Goal: Task Accomplishment & Management: Use online tool/utility

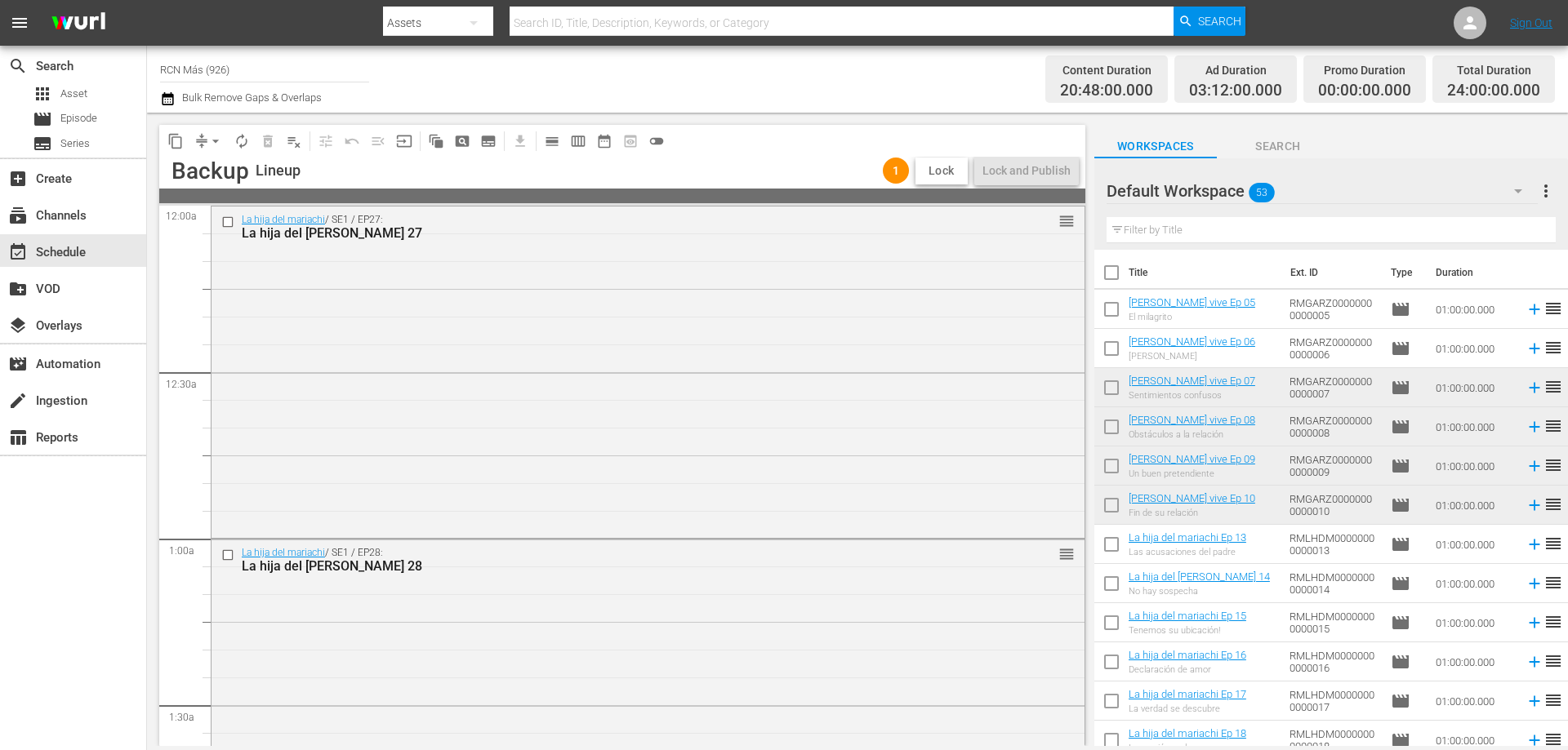
scroll to position [1169, 0]
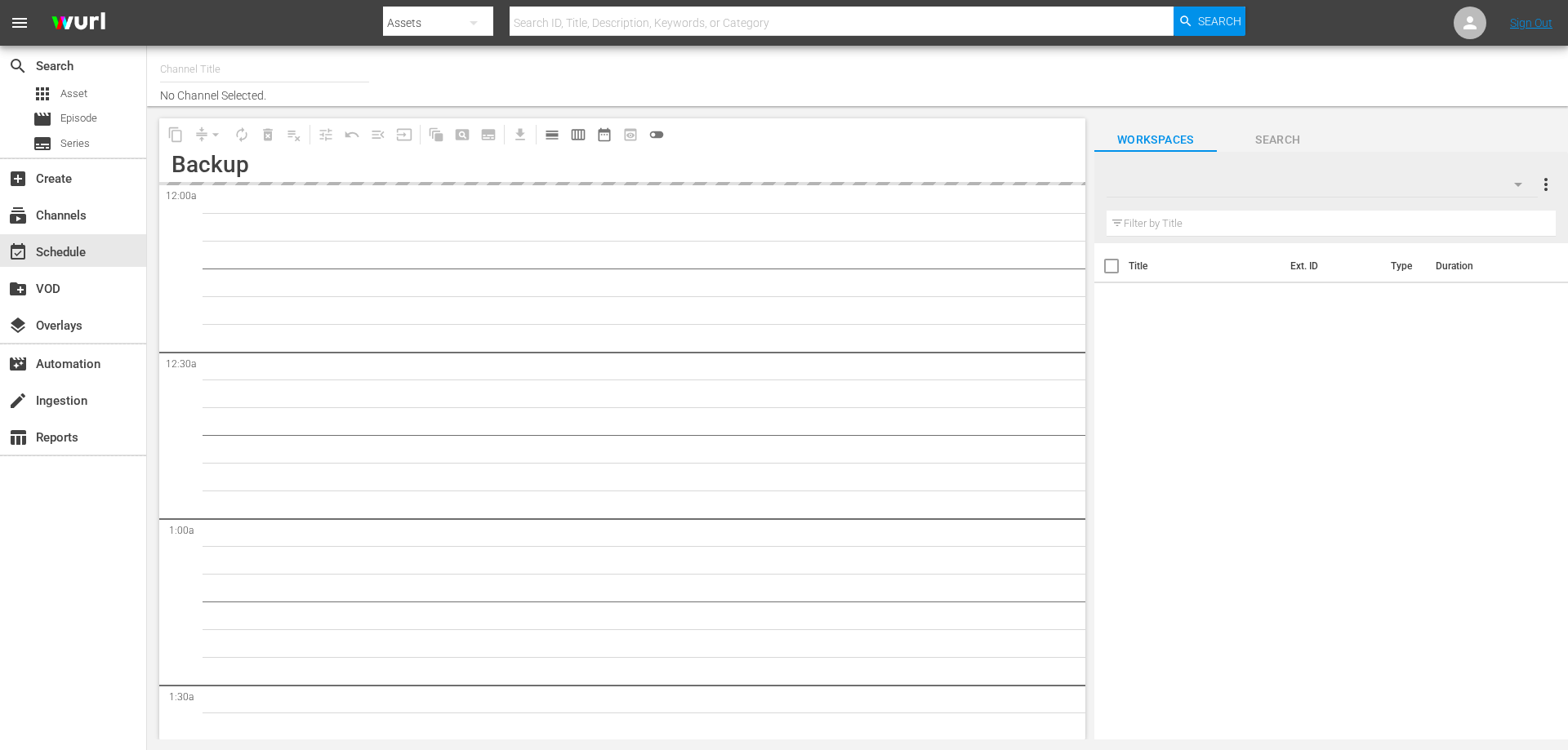
type input "RCN Más (926)"
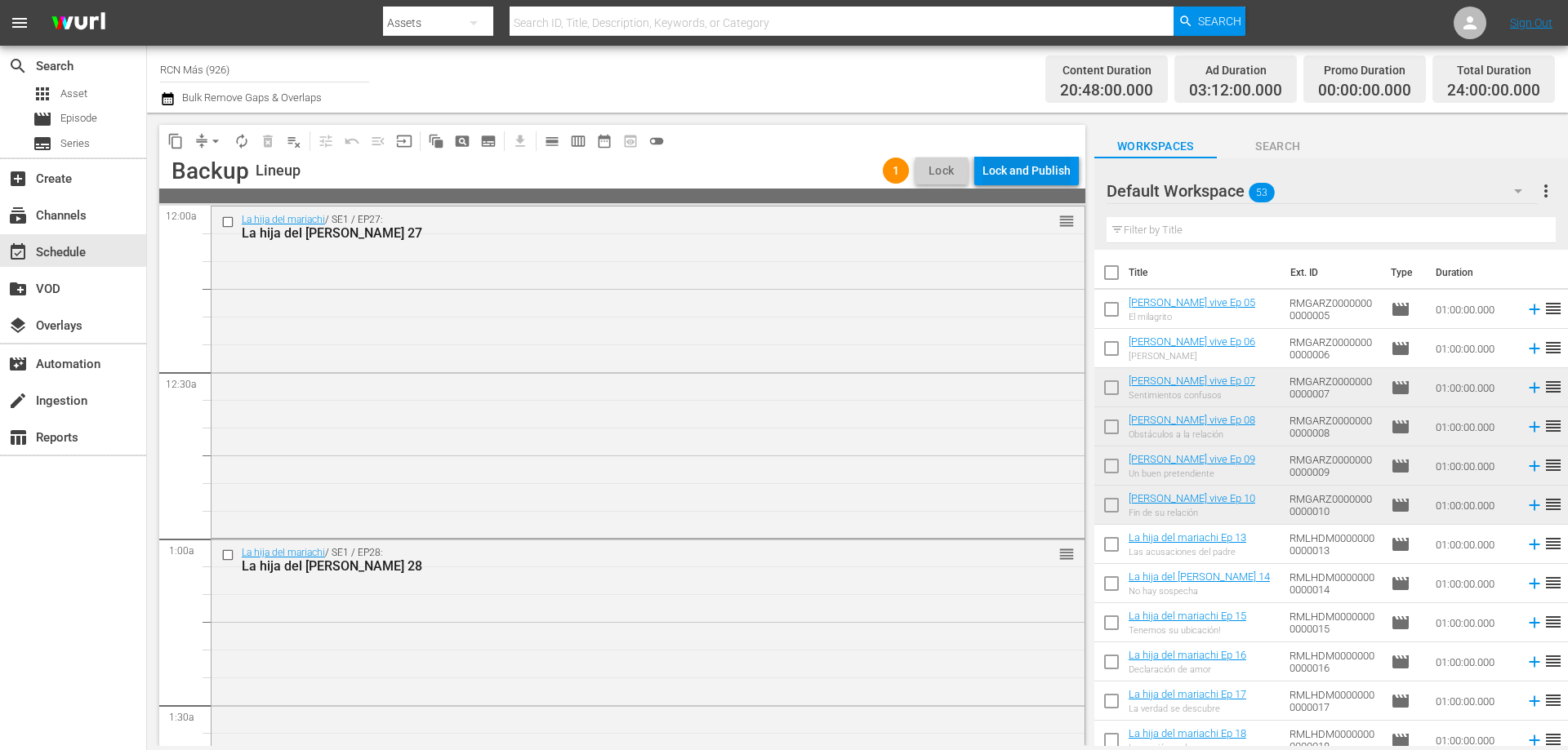
click at [1022, 158] on div "Lock and Publish" at bounding box center [1026, 170] width 88 height 29
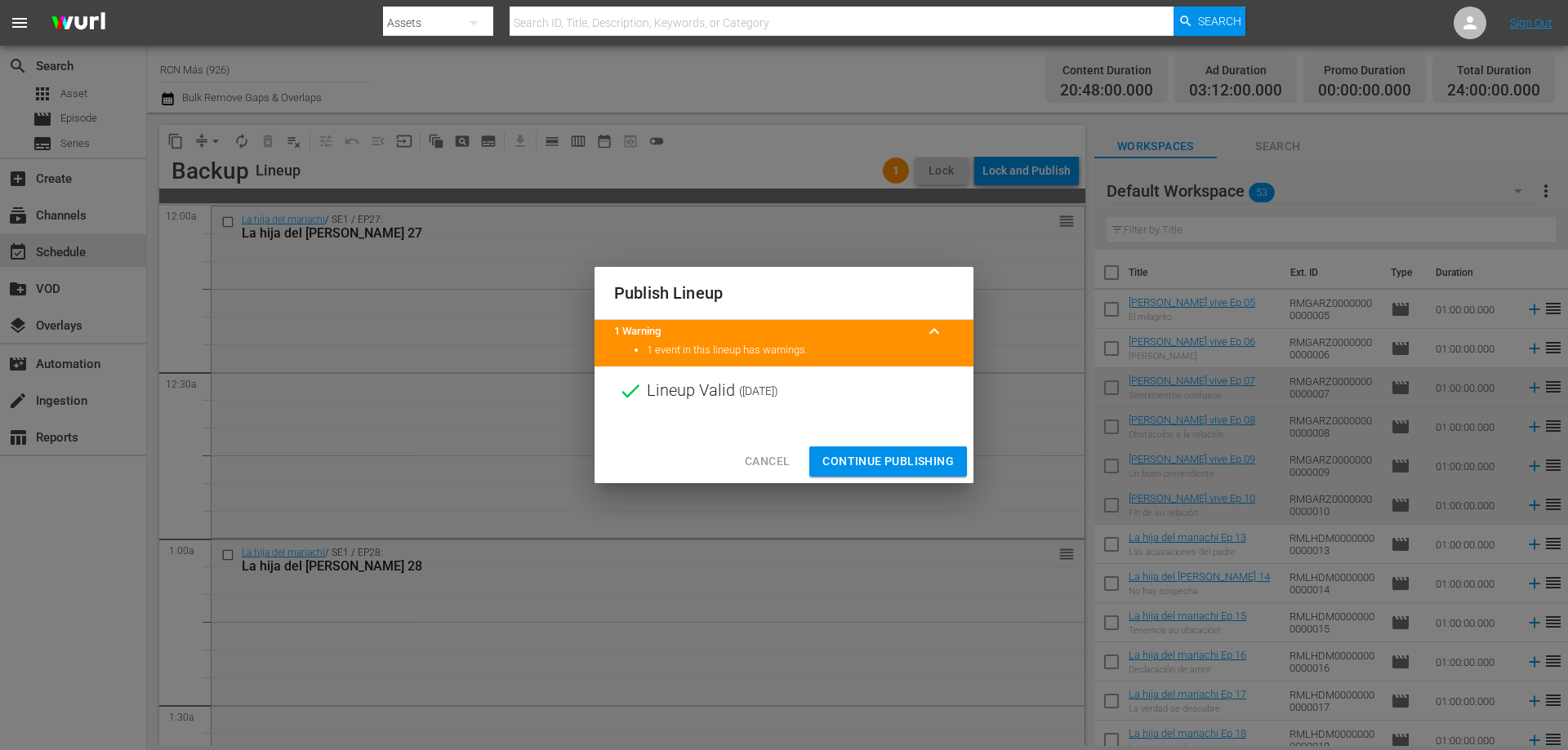
click at [875, 453] on span "Continue Publishing" at bounding box center [887, 462] width 132 height 20
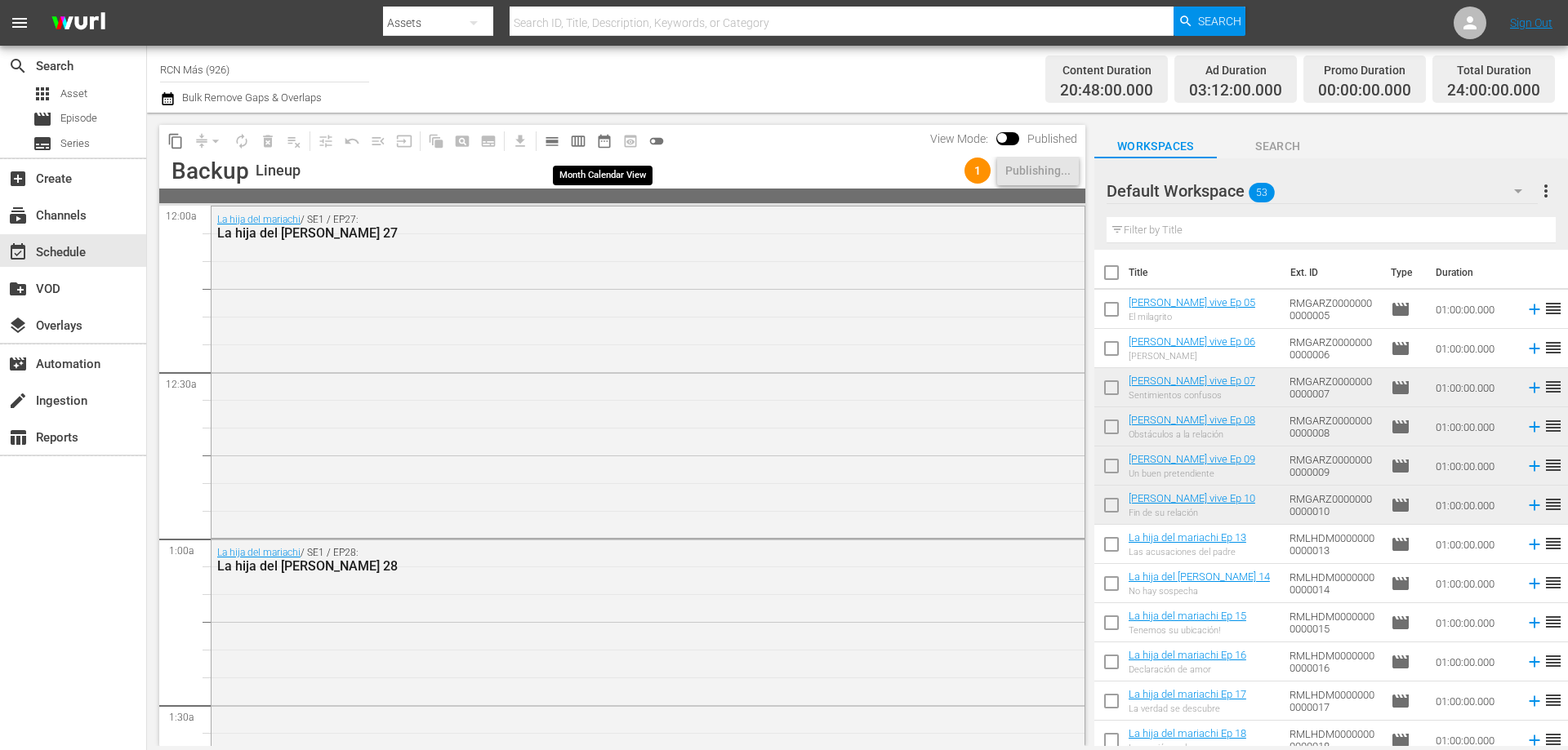
click at [599, 137] on span "date_range_outlined" at bounding box center [603, 141] width 16 height 16
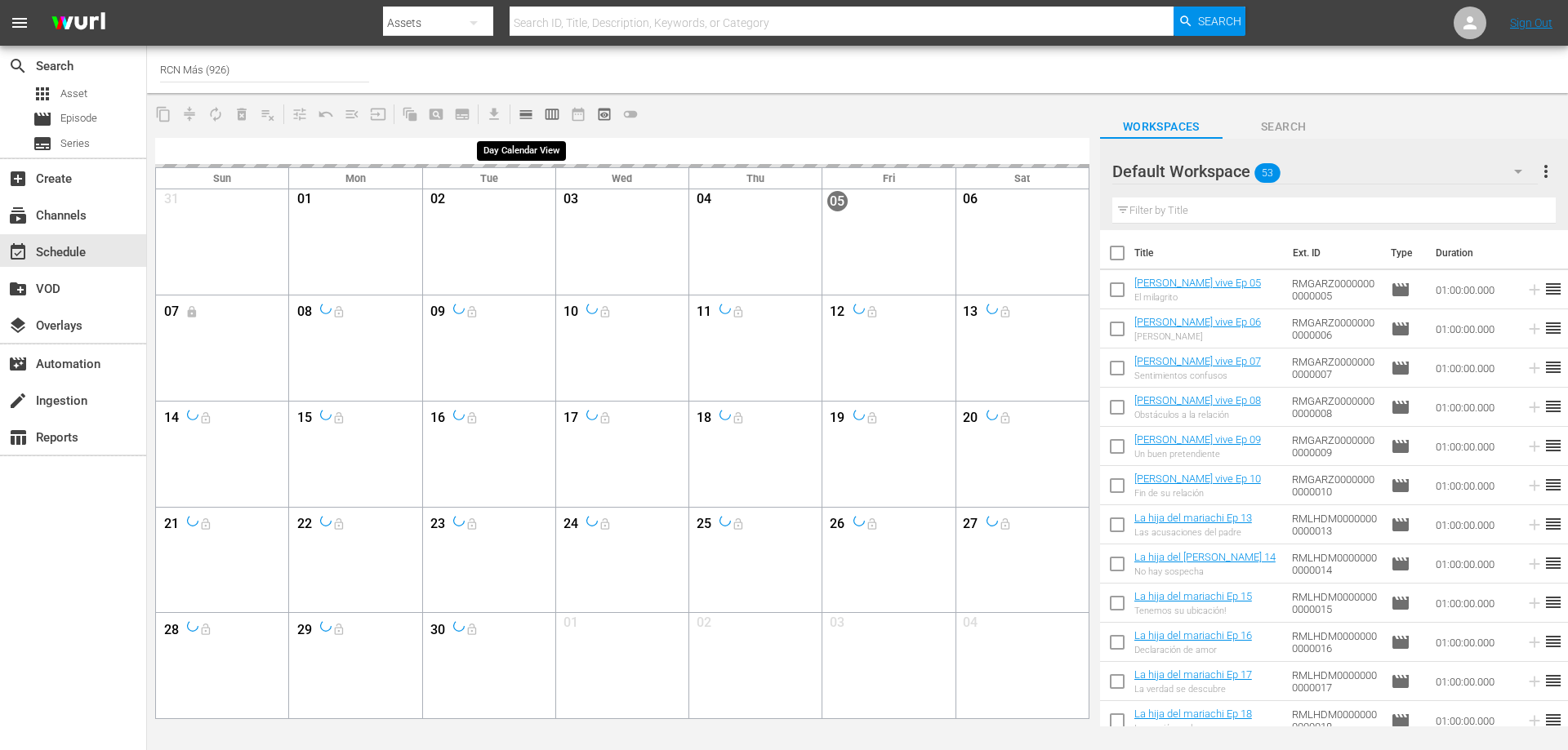
click at [526, 111] on span "calendar_view_day_outlined" at bounding box center [525, 114] width 16 height 16
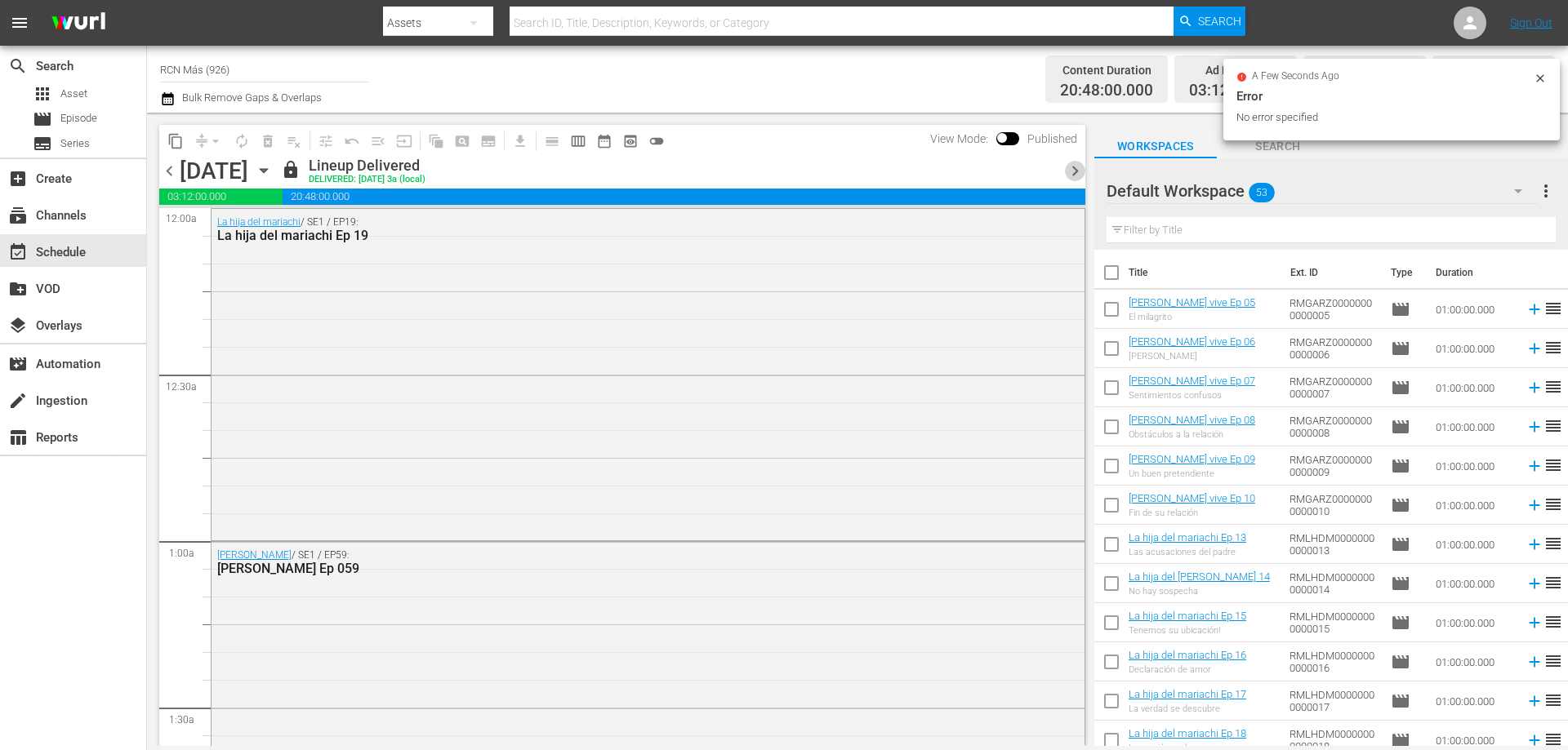
click at [1069, 163] on span "chevron_right" at bounding box center [1075, 171] width 20 height 20
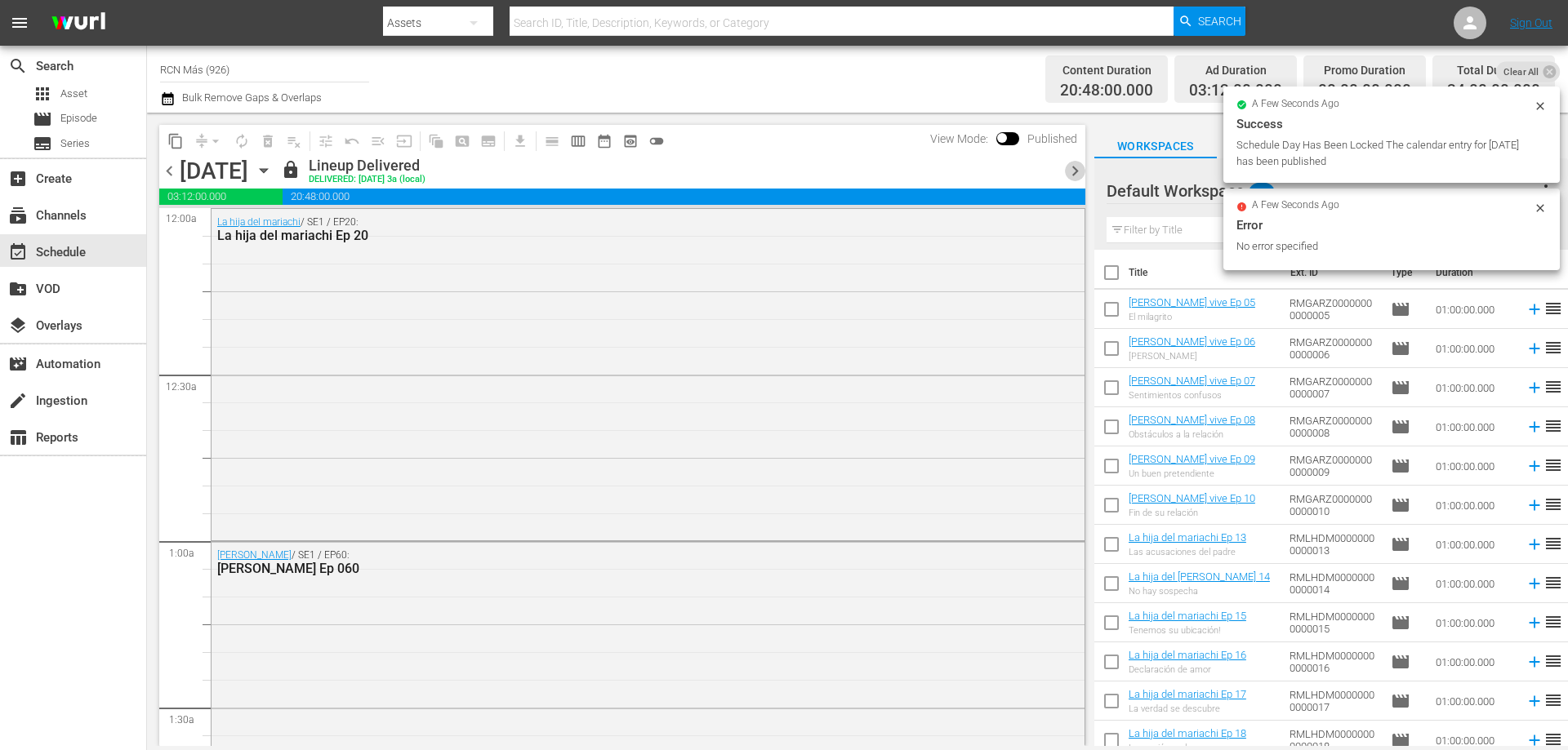
click at [1073, 168] on span "chevron_right" at bounding box center [1075, 171] width 20 height 20
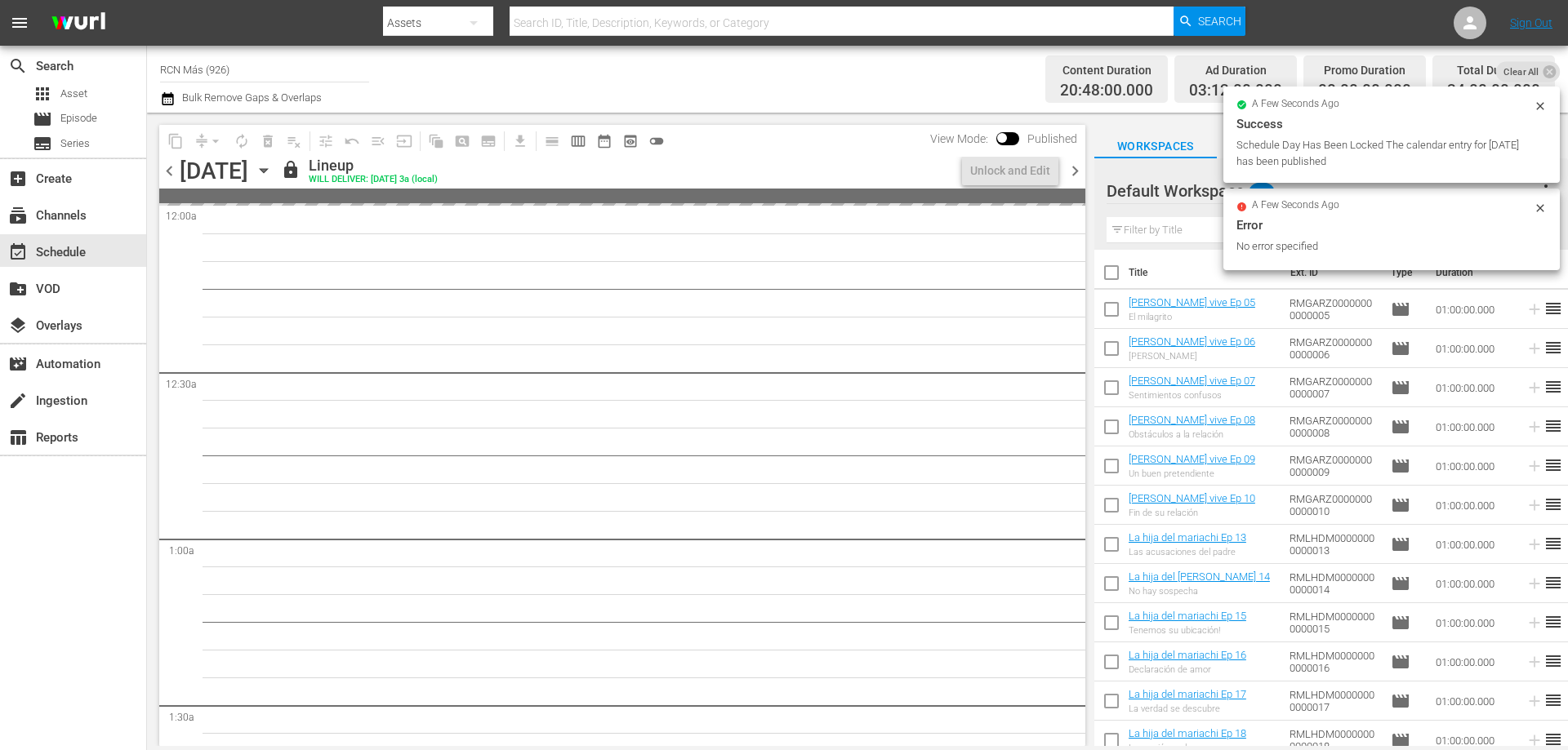
click at [1073, 168] on span "chevron_right" at bounding box center [1075, 171] width 20 height 20
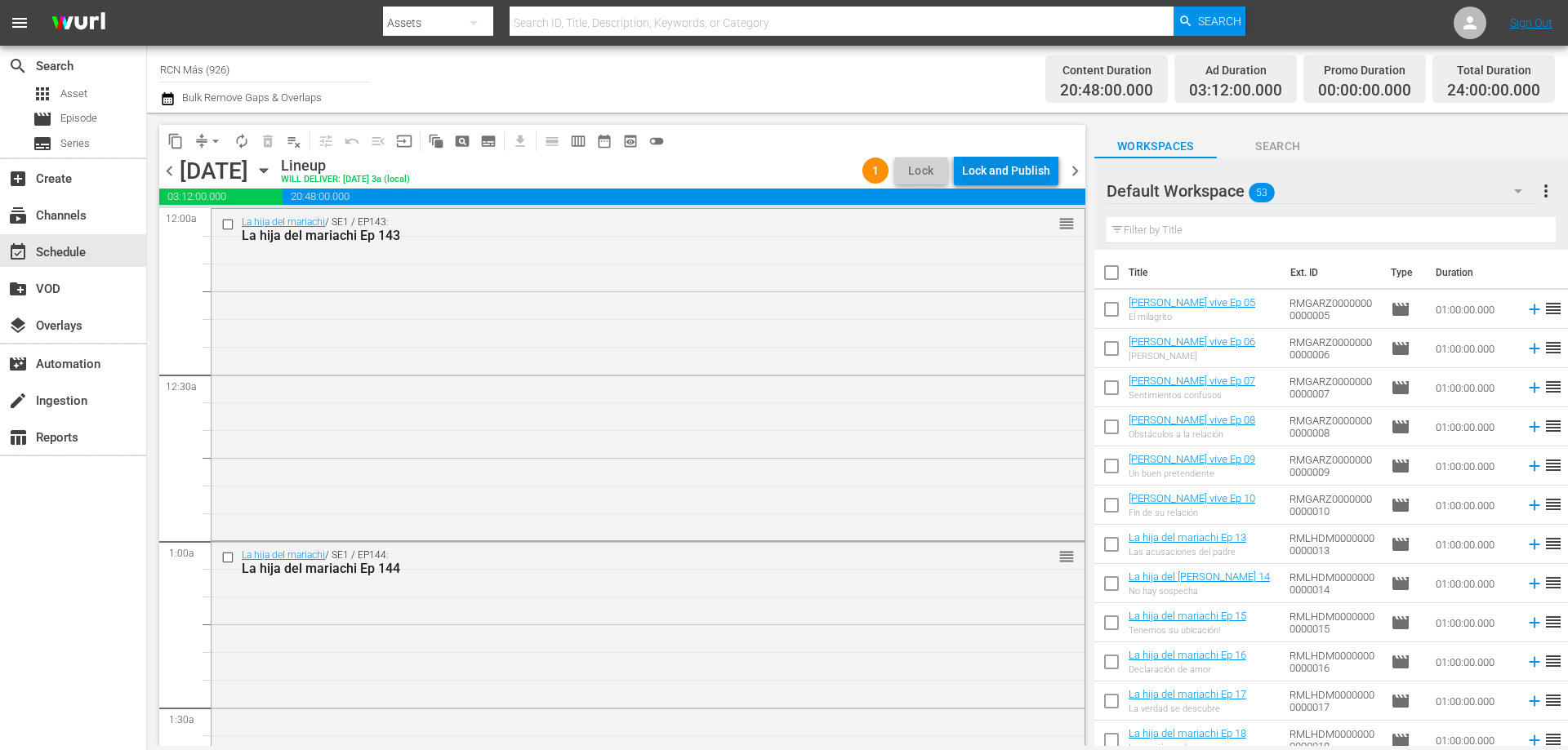
click at [1020, 165] on div "Lock and Publish" at bounding box center [1006, 170] width 88 height 29
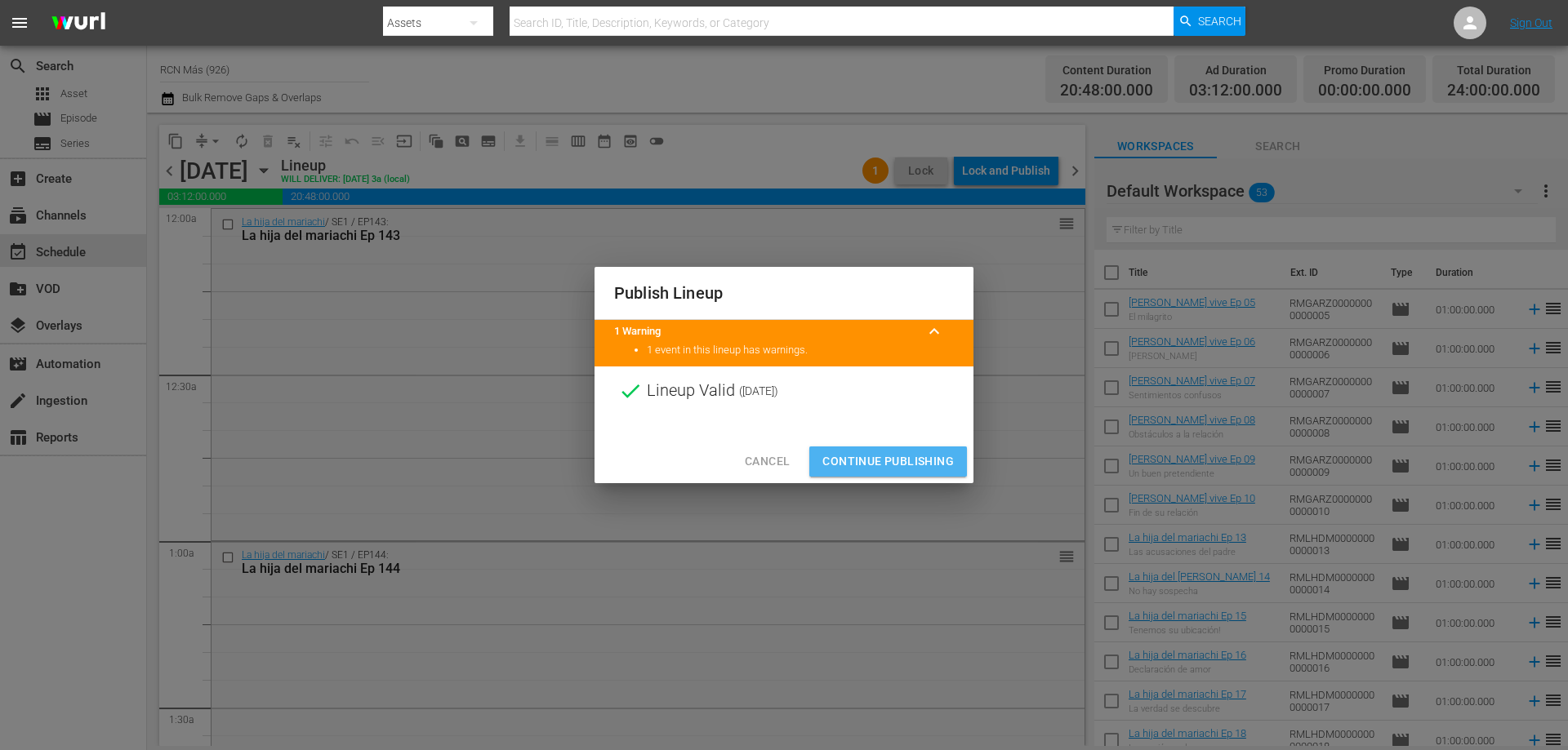
click at [916, 457] on span "Continue Publishing" at bounding box center [887, 462] width 132 height 20
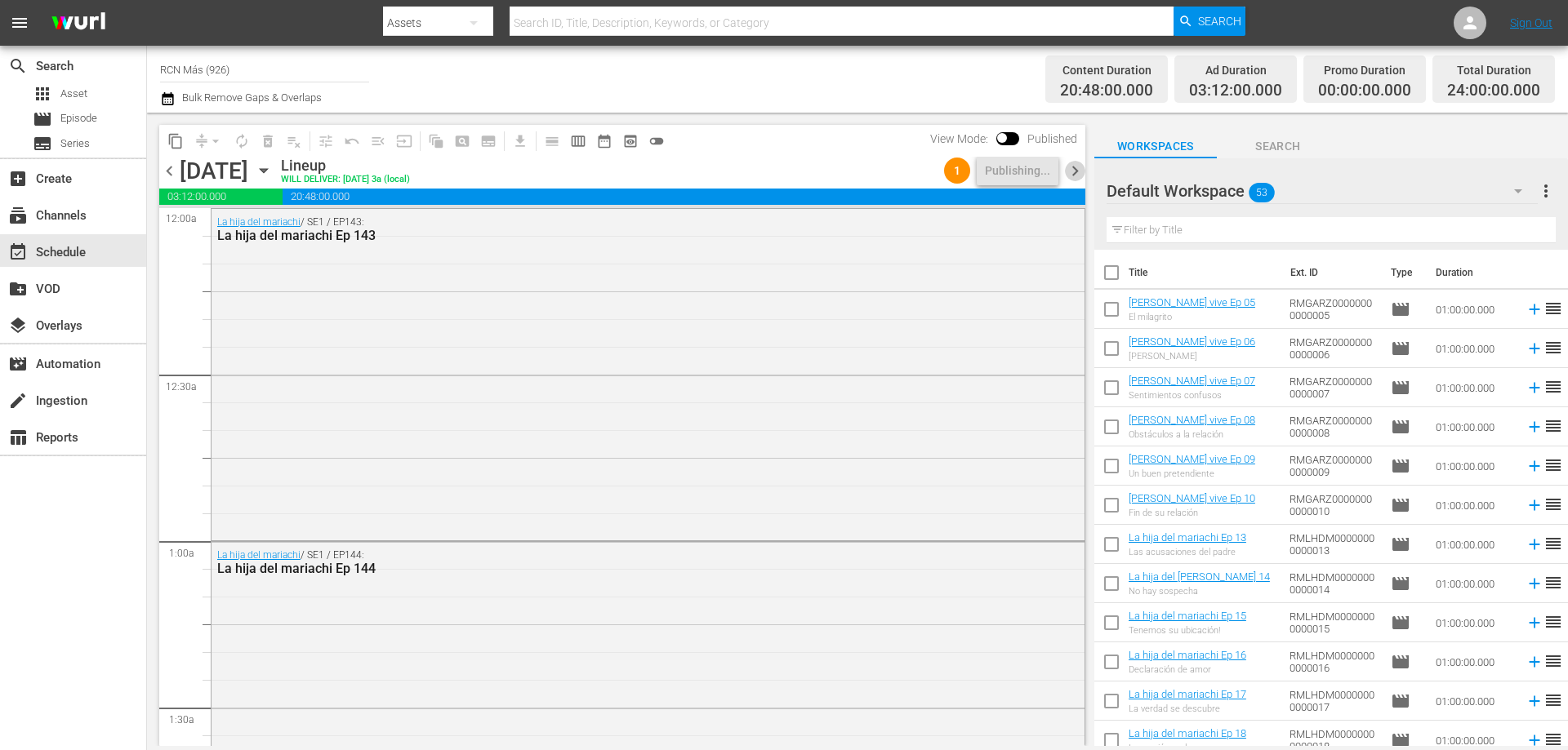
click at [1074, 173] on span "chevron_right" at bounding box center [1075, 171] width 20 height 20
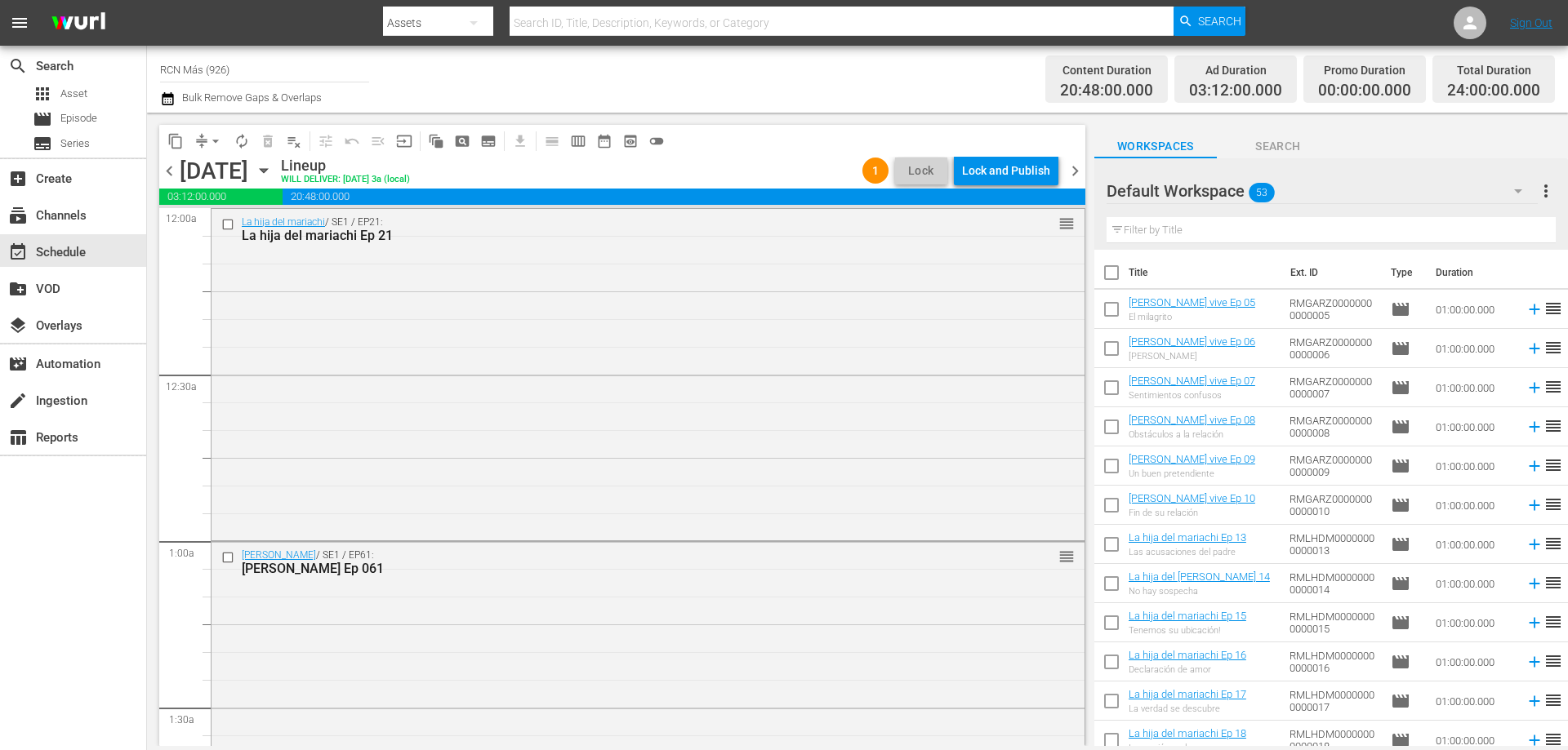
click at [1007, 174] on div "Lock and Publish" at bounding box center [1006, 170] width 88 height 29
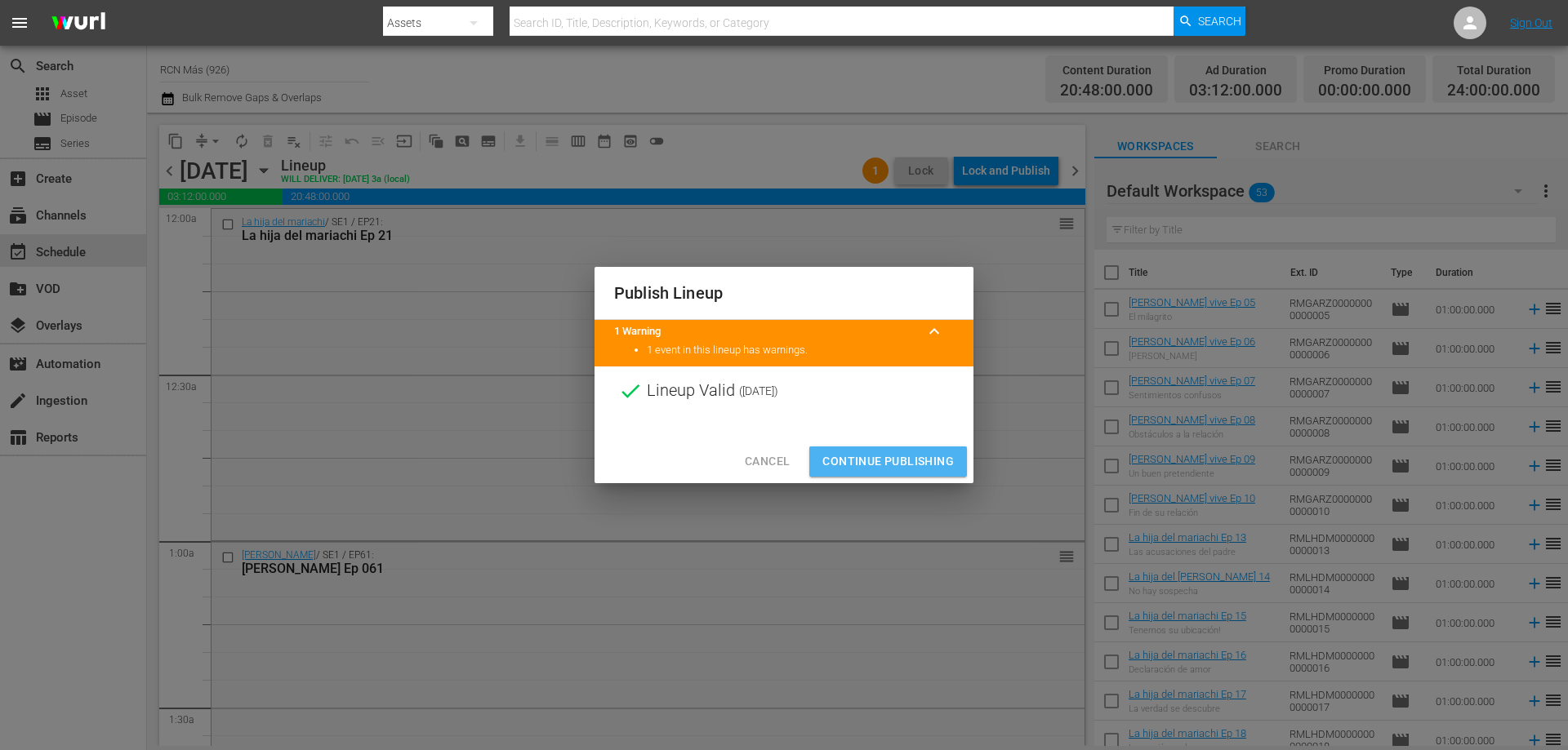
click at [919, 453] on span "Continue Publishing" at bounding box center [887, 462] width 132 height 20
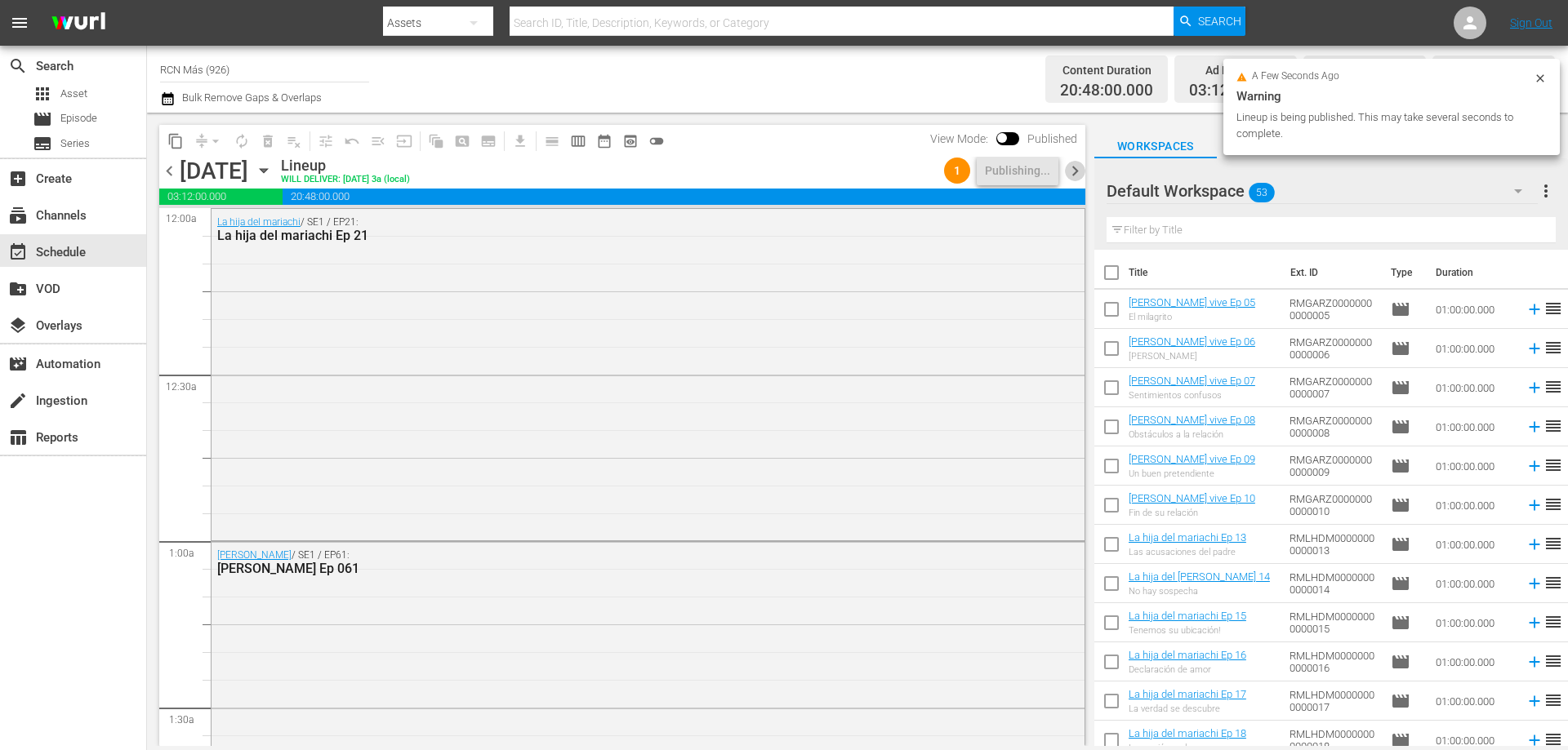
click at [1071, 169] on span "chevron_right" at bounding box center [1075, 171] width 20 height 20
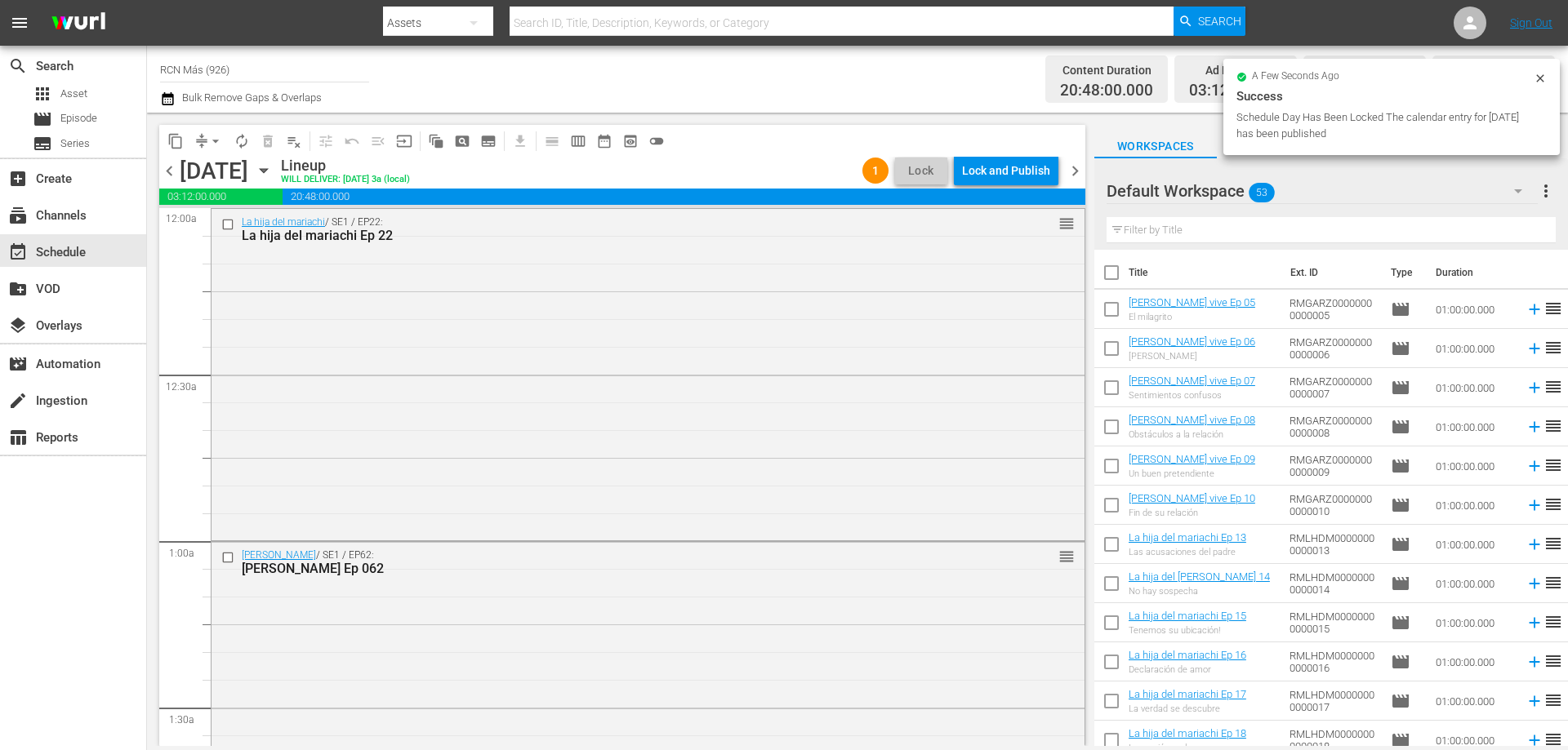
click at [1000, 176] on div "Lock and Publish" at bounding box center [1006, 170] width 88 height 29
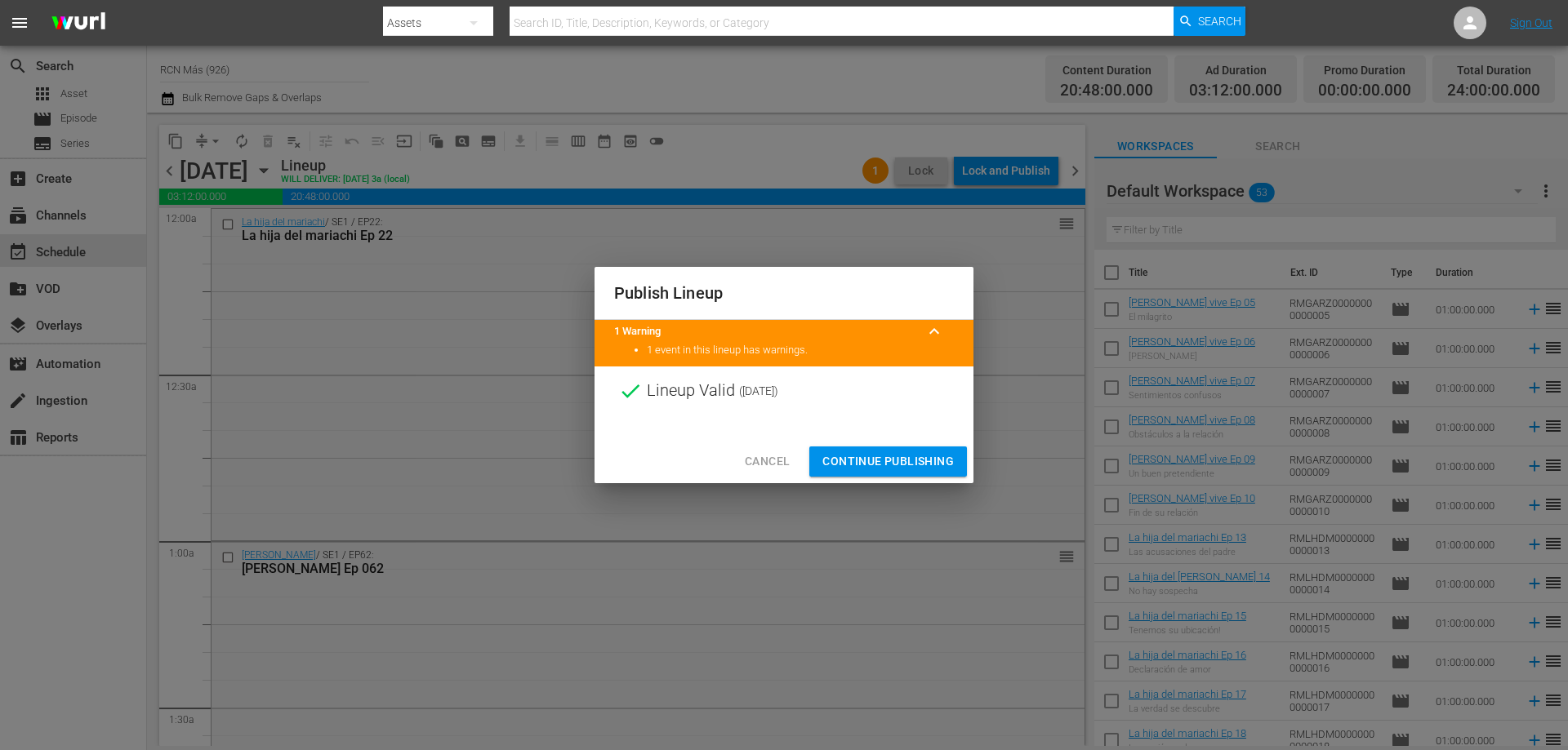
click at [931, 453] on span "Continue Publishing" at bounding box center [887, 462] width 132 height 20
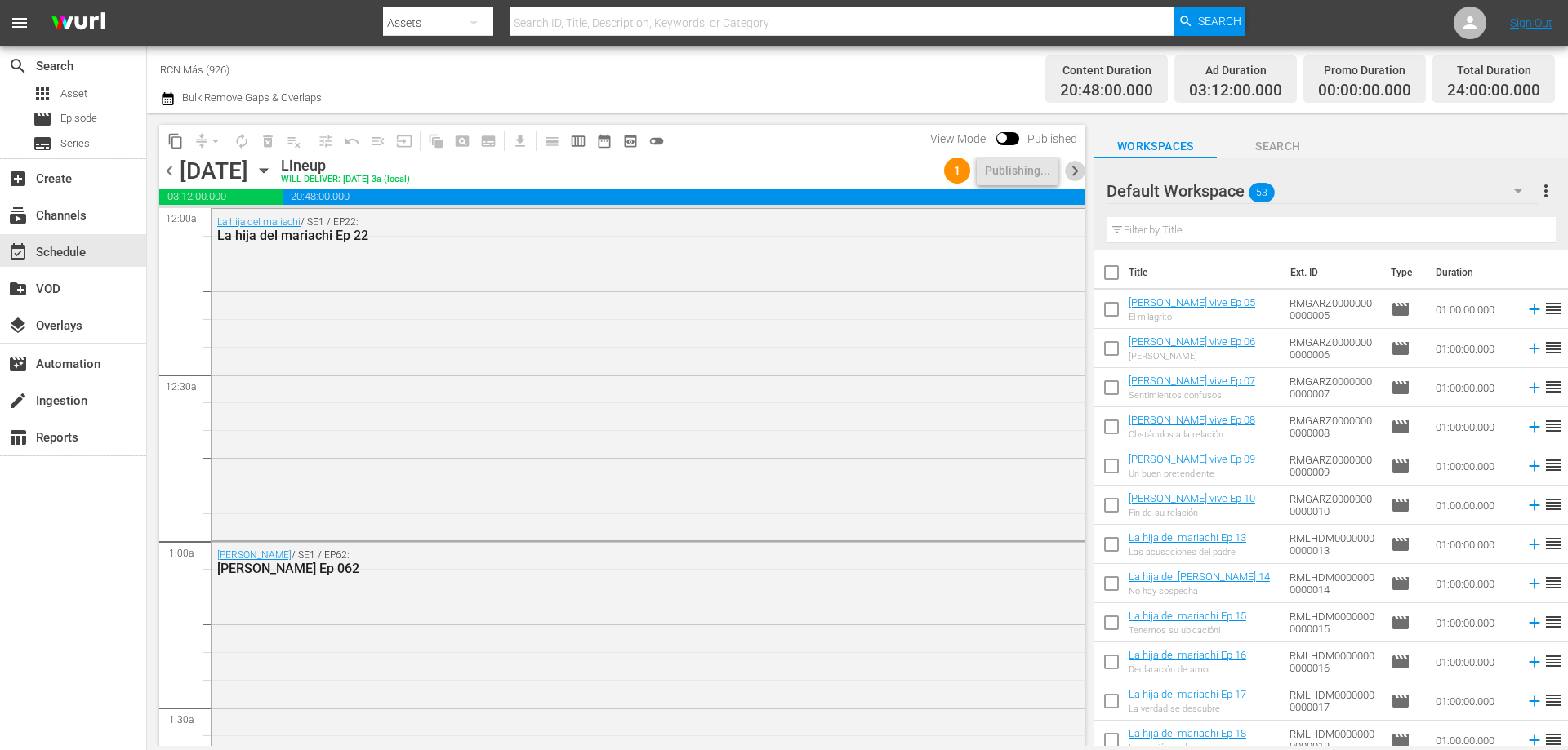
click at [1079, 162] on span "chevron_right" at bounding box center [1075, 171] width 20 height 20
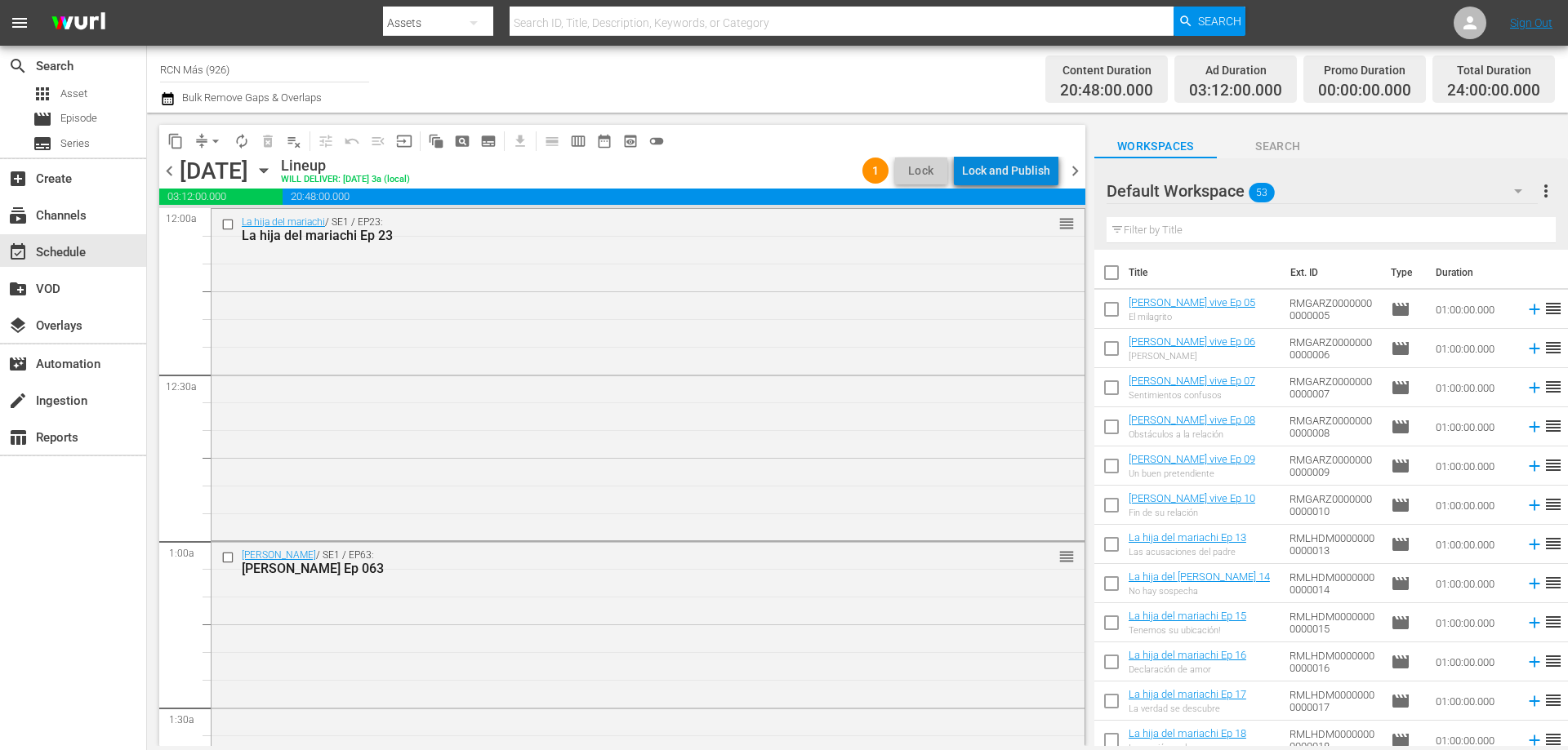
click at [1027, 167] on div "Lock and Publish" at bounding box center [1006, 170] width 88 height 29
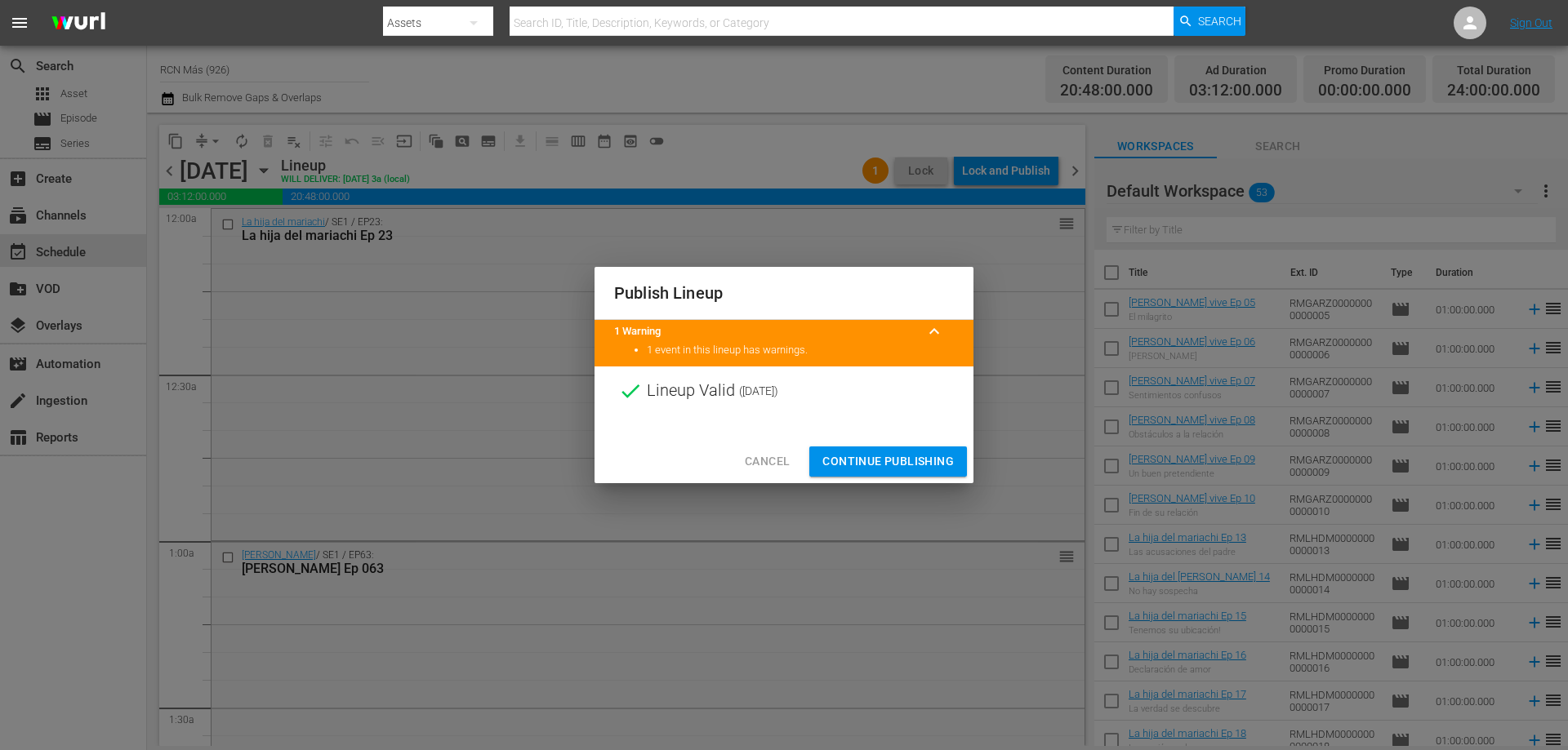
click at [915, 439] on div at bounding box center [784, 427] width 379 height 24
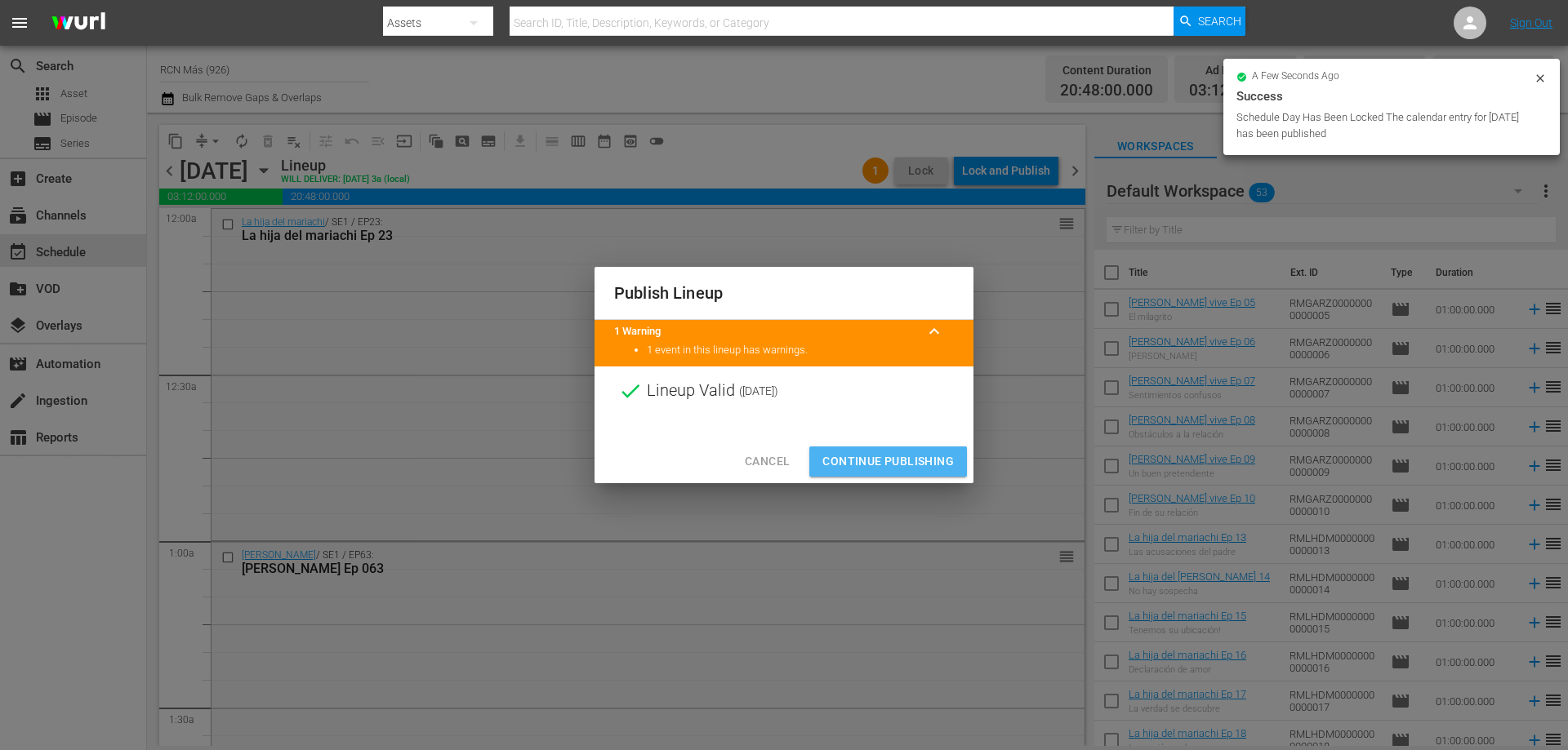
click at [898, 465] on span "Continue Publishing" at bounding box center [887, 462] width 132 height 20
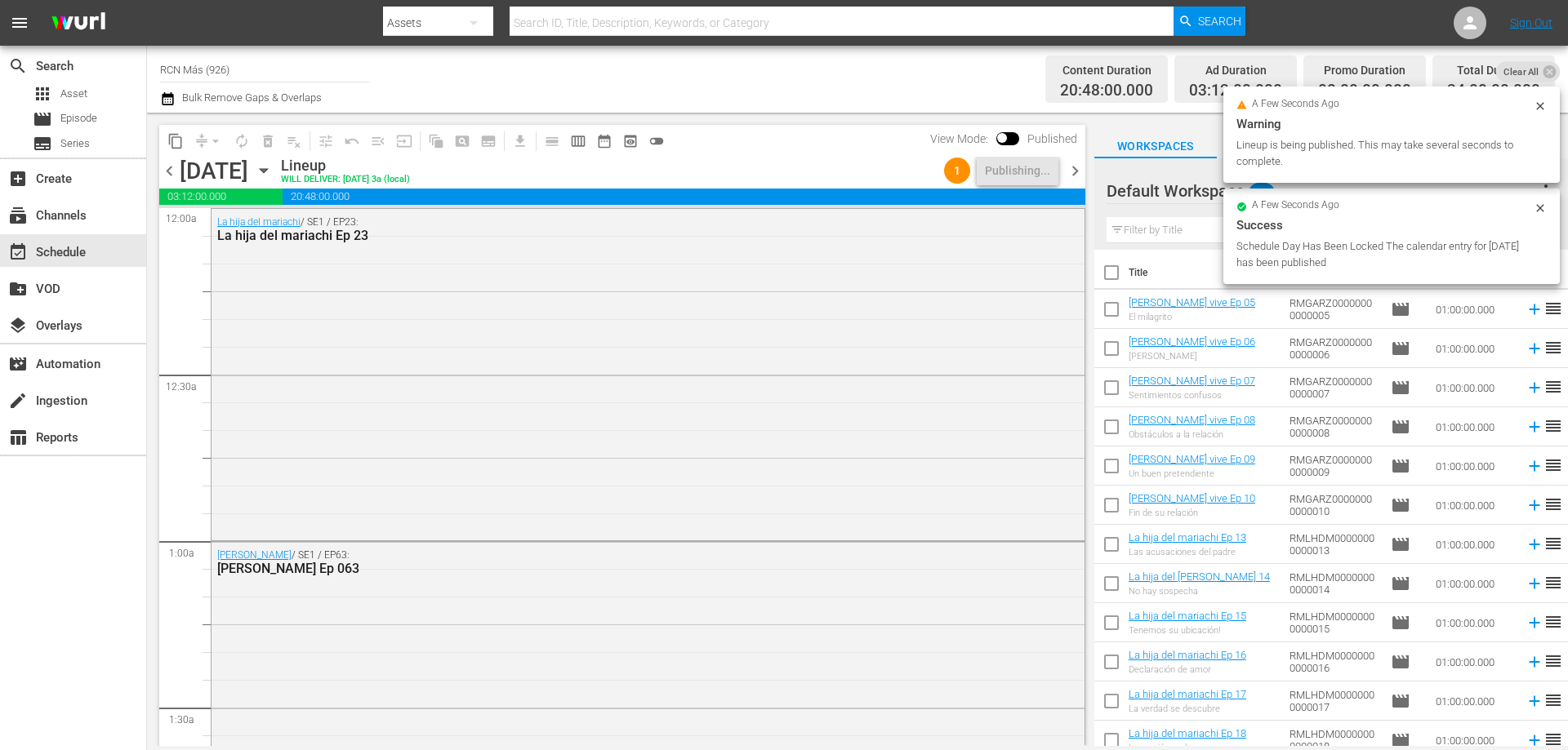
click at [1071, 171] on span "chevron_right" at bounding box center [1075, 171] width 20 height 20
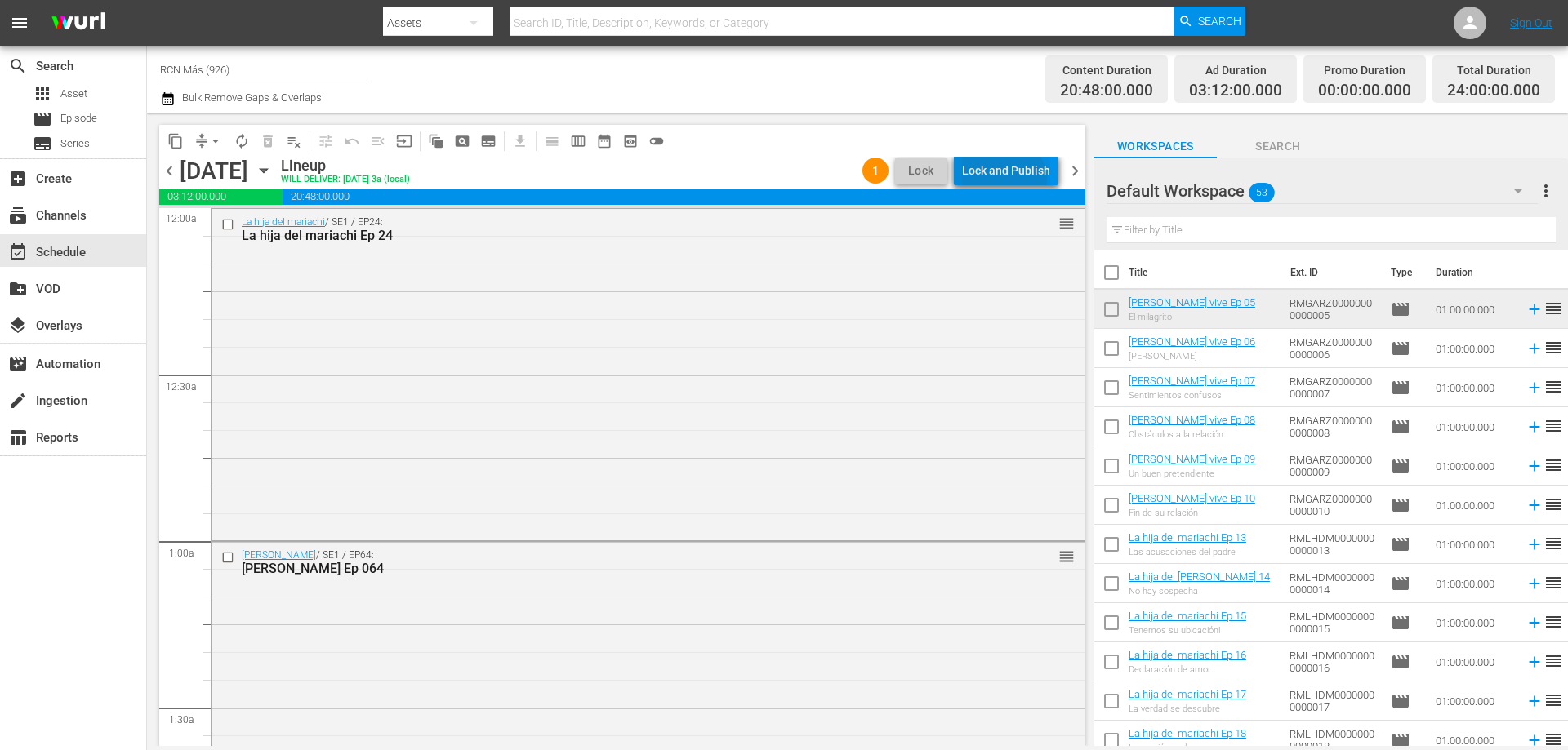
click at [995, 183] on div "Lock and Publish" at bounding box center [1006, 170] width 88 height 29
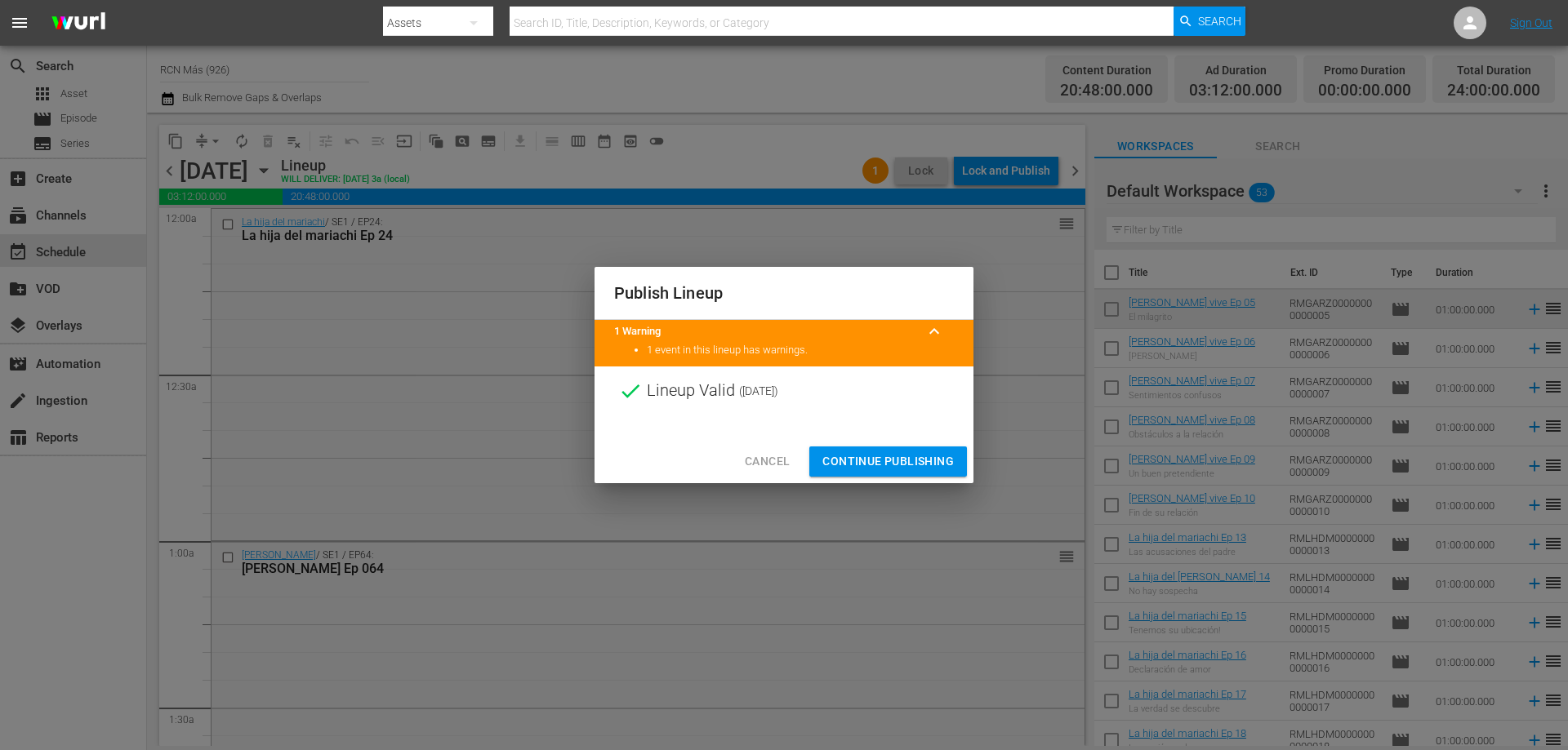
click at [921, 466] on span "Continue Publishing" at bounding box center [887, 462] width 132 height 20
